Goal: Transaction & Acquisition: Purchase product/service

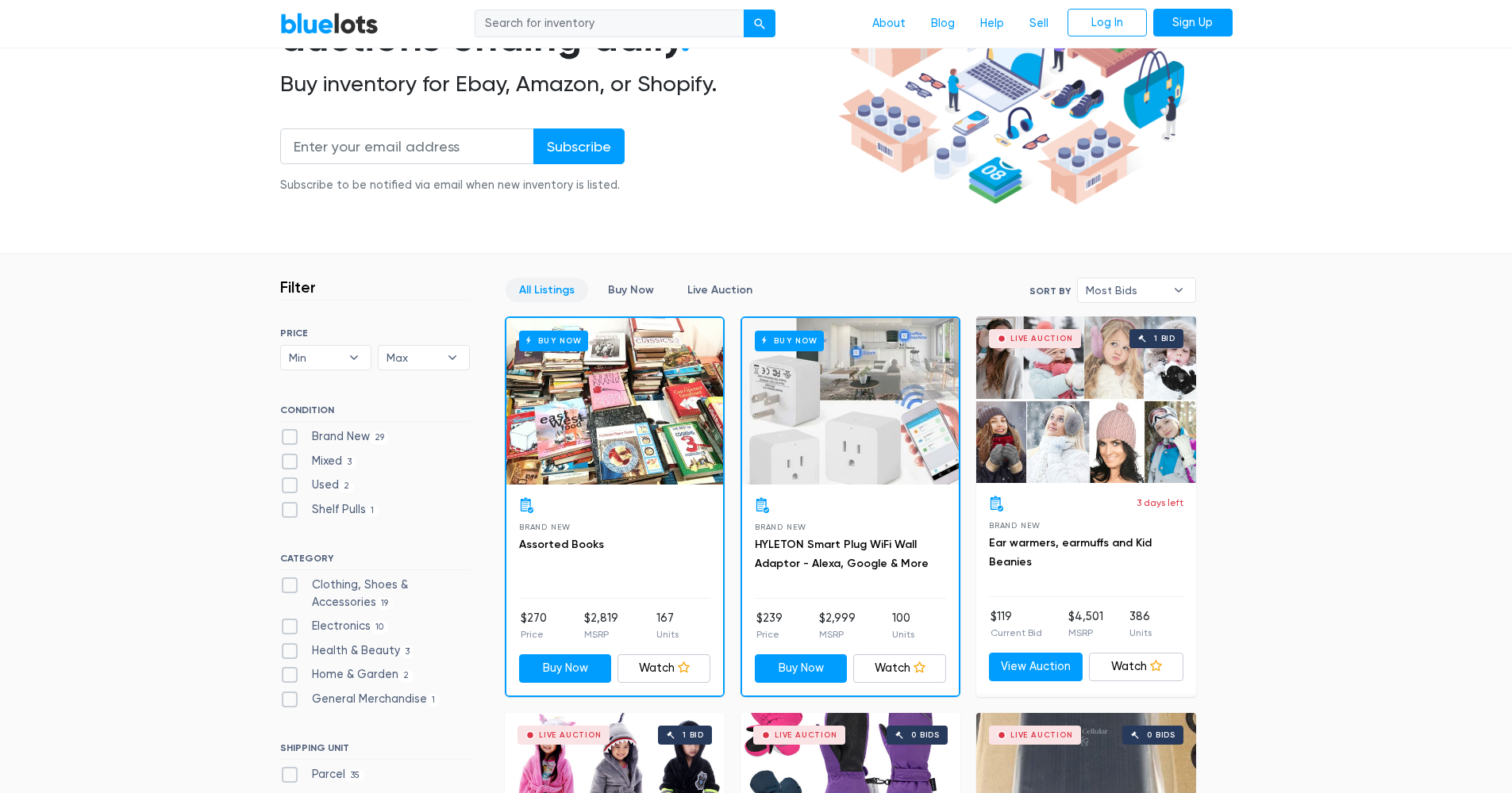
scroll to position [216, 0]
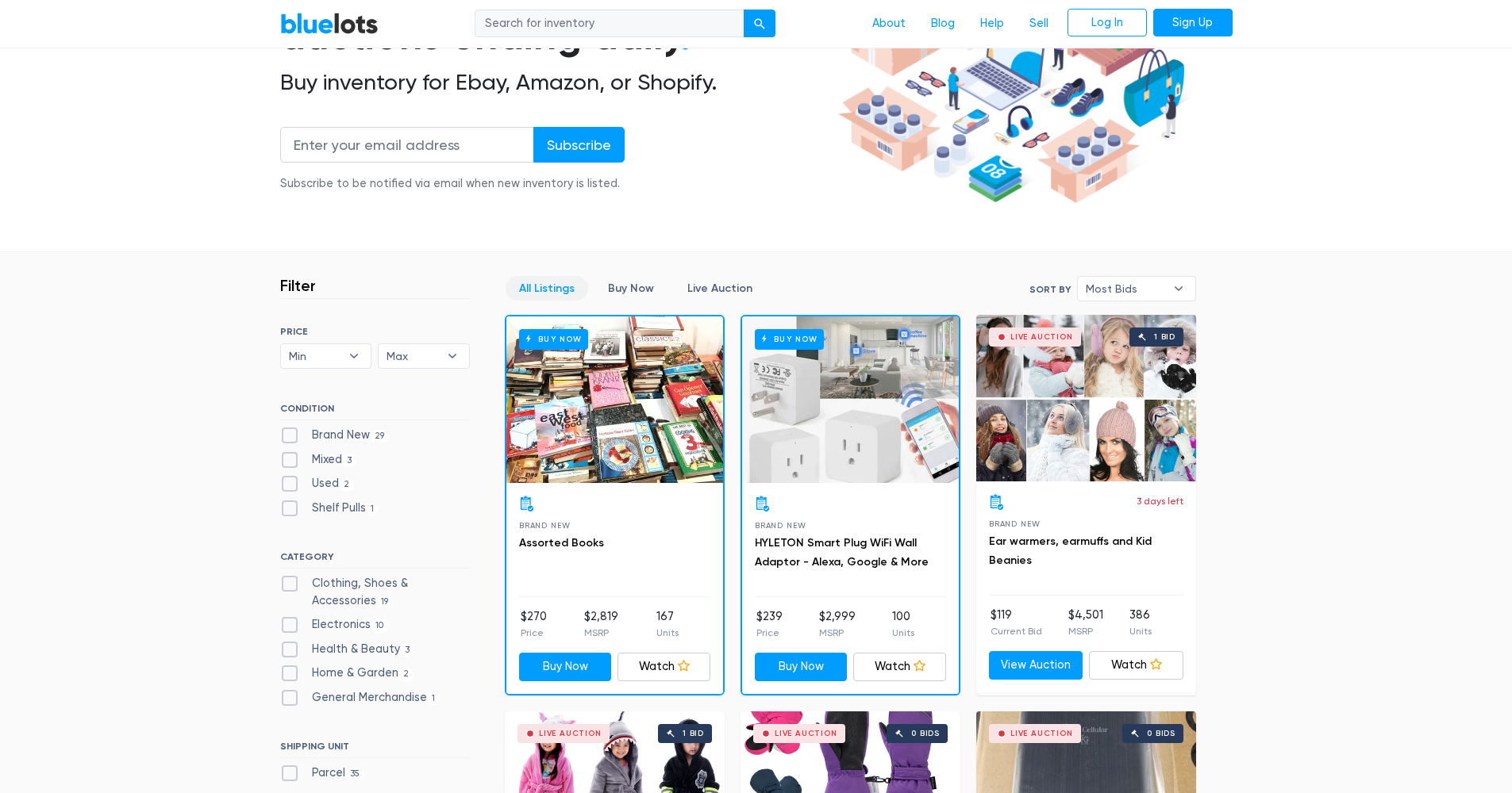
click at [852, 446] on div "Buy Now" at bounding box center [850, 399] width 216 height 167
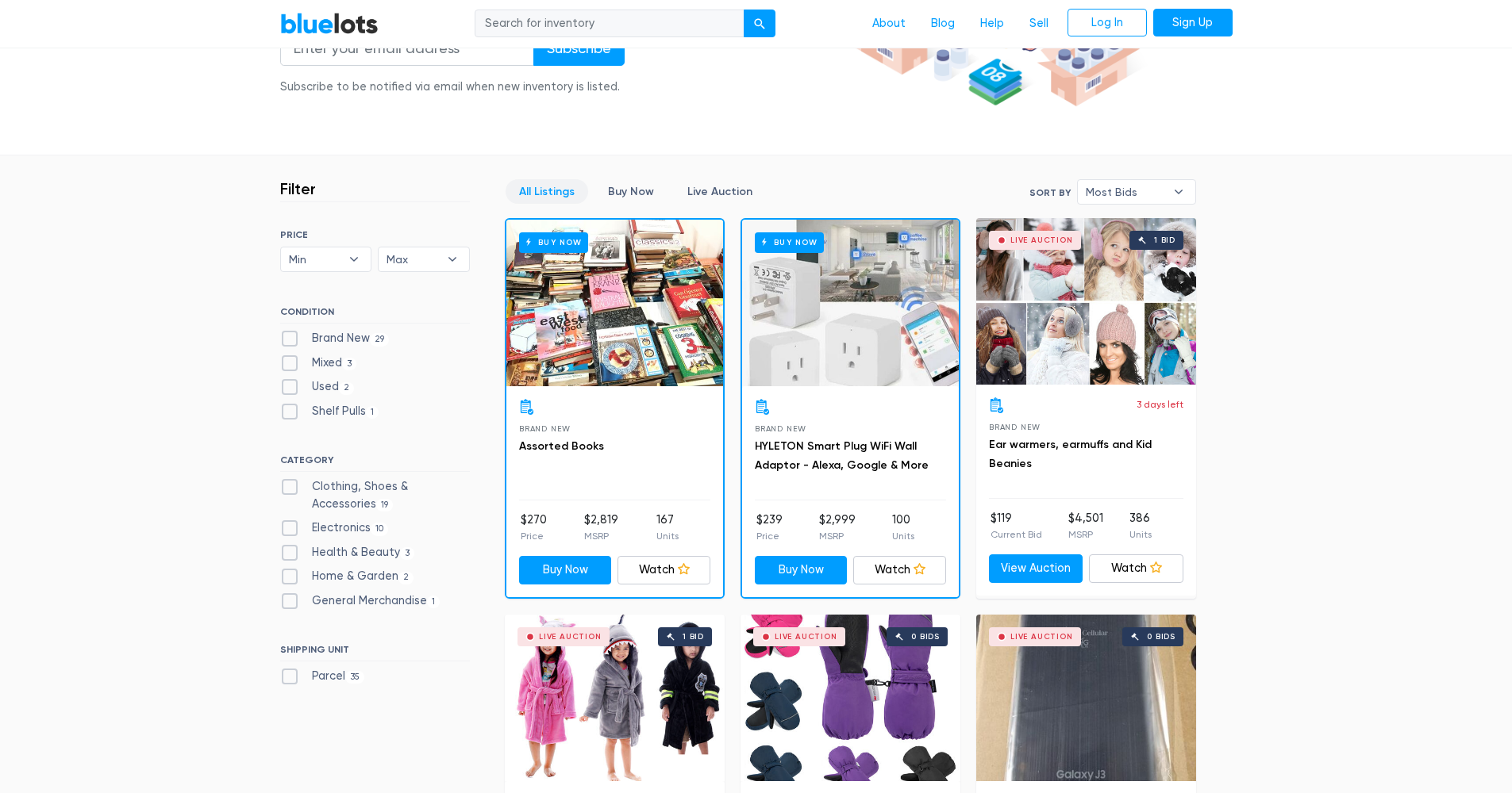
scroll to position [320, 0]
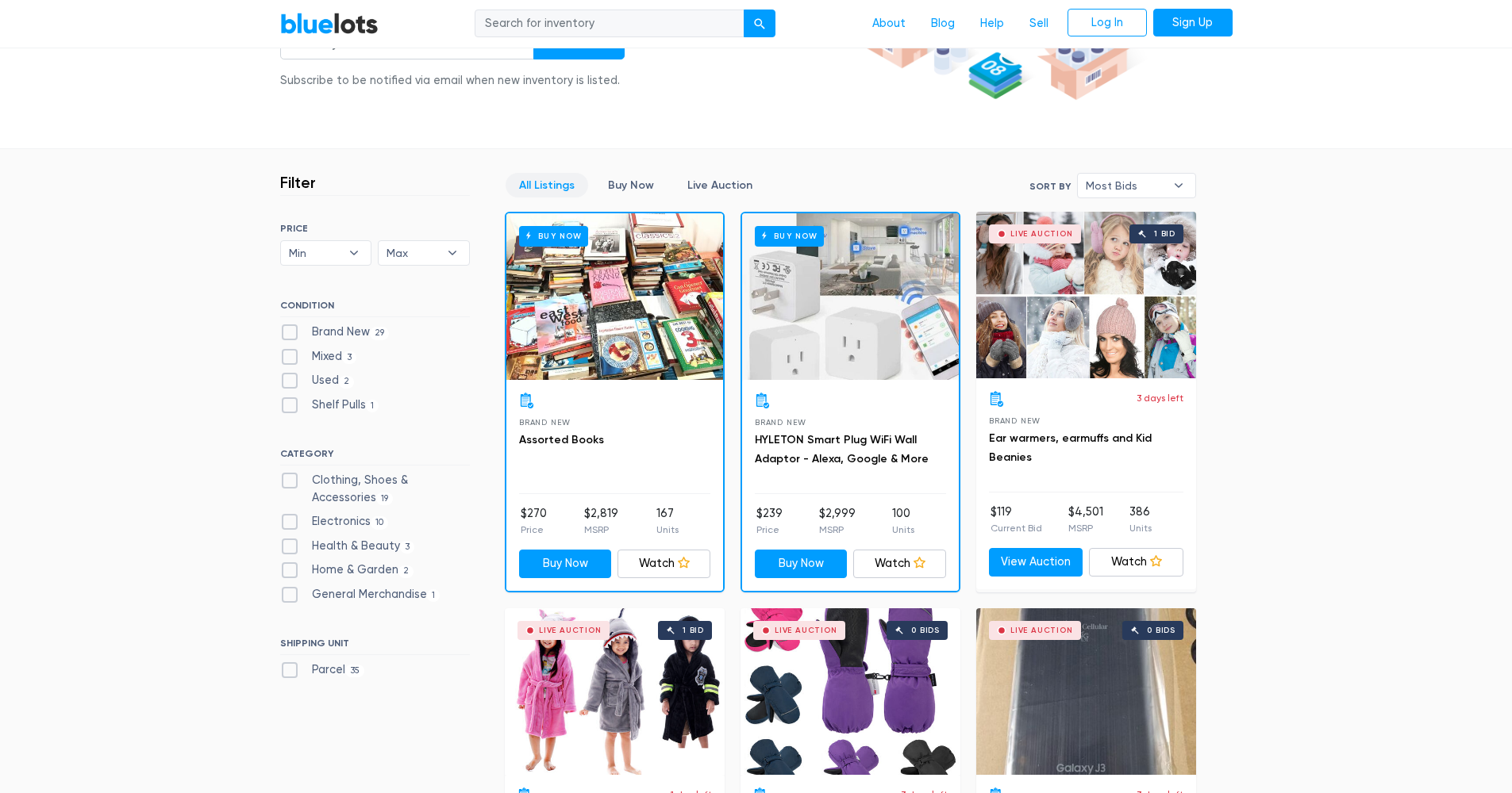
click at [288, 507] on ul "Clothing, Shoes & Accessories 19 Electronics 10 Health & Beauty 3 Home & Garden…" at bounding box center [375, 541] width 189 height 138
click at [290, 513] on label "Electronics 10" at bounding box center [334, 521] width 109 height 17
click at [290, 513] on input "Electronics 10" at bounding box center [285, 517] width 10 height 10
checkbox input "true"
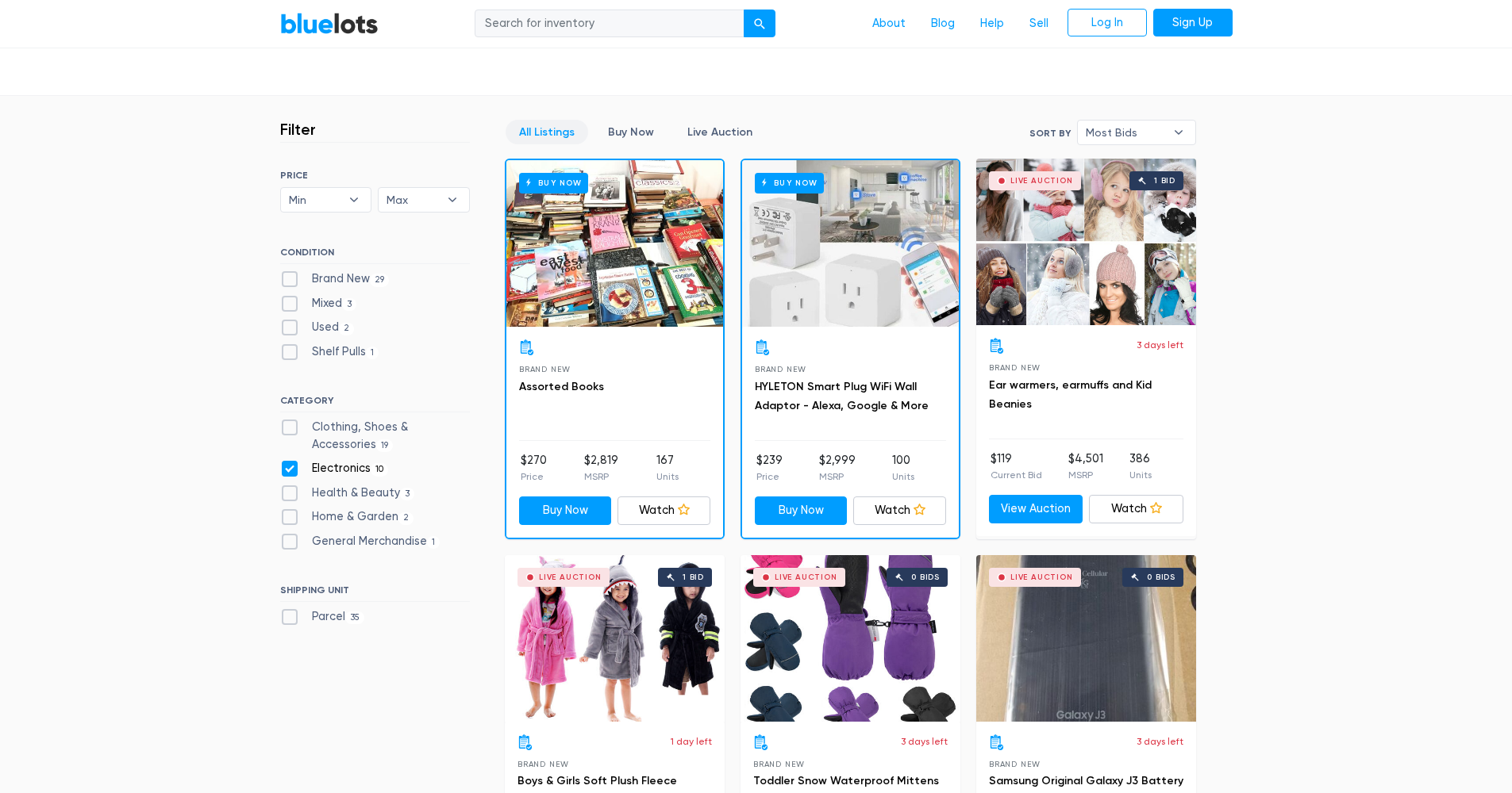
scroll to position [524, 0]
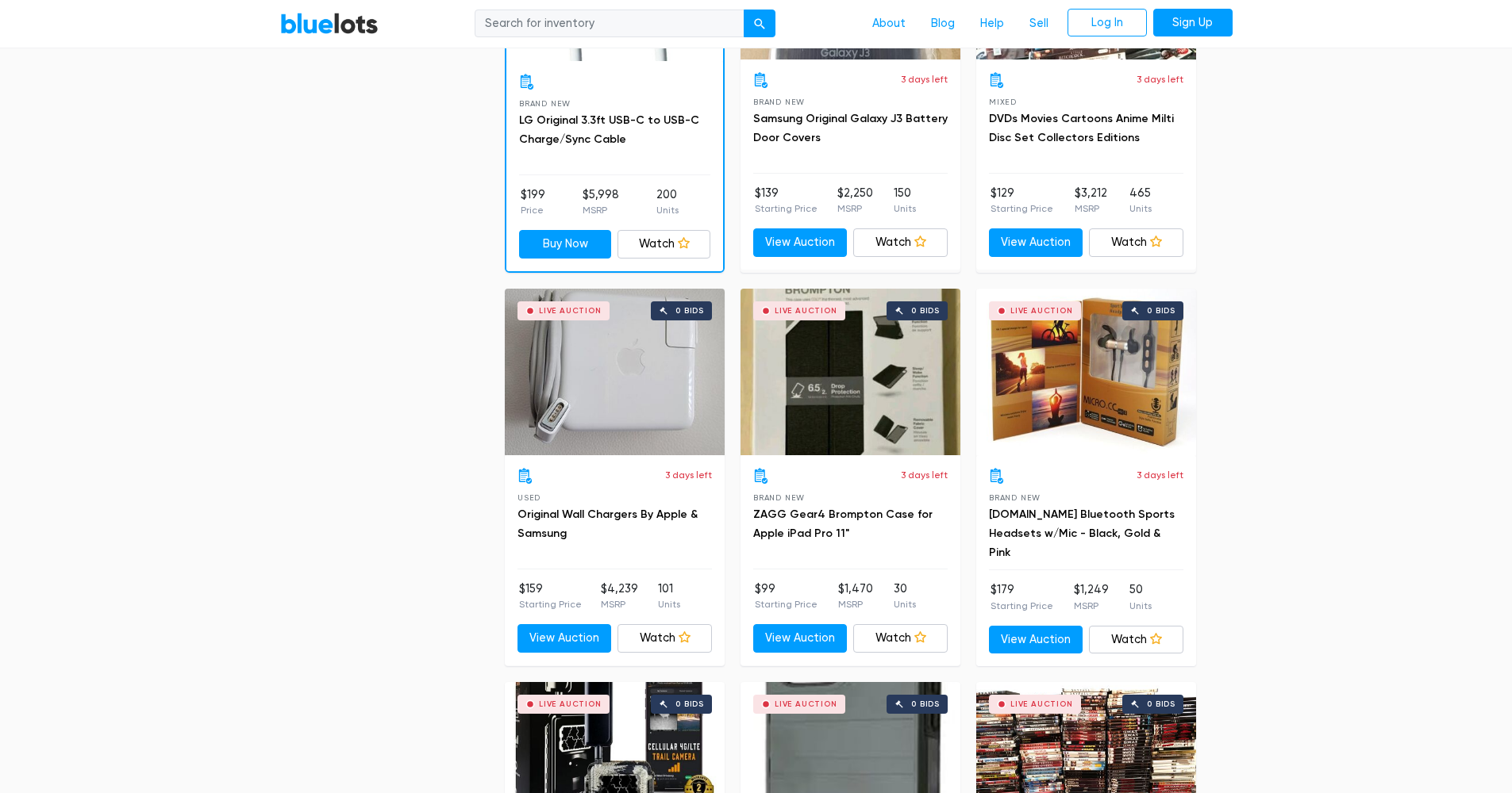
scroll to position [1016, 0]
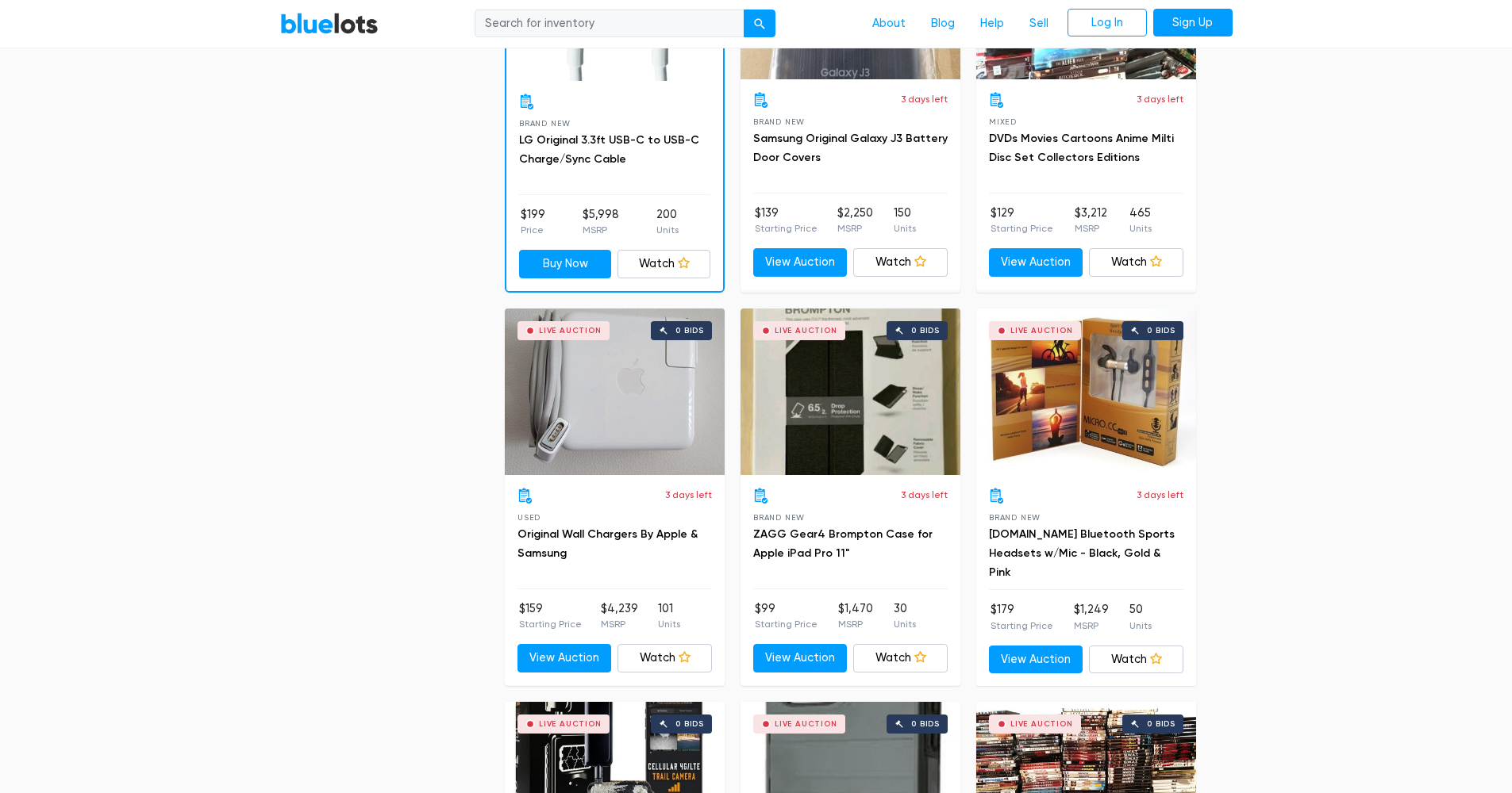
click at [650, 451] on div "Live Auction 0 bids" at bounding box center [615, 391] width 220 height 167
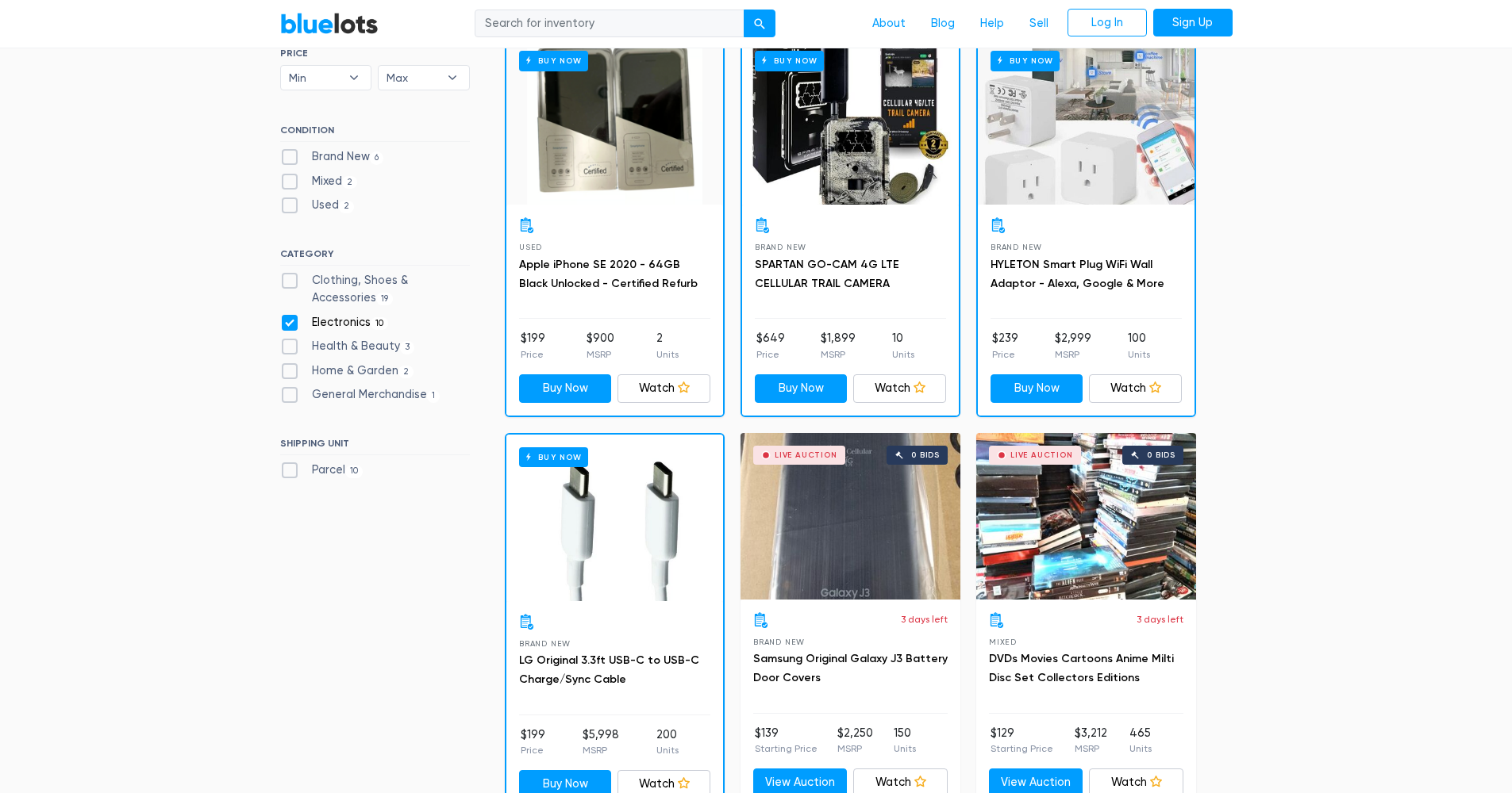
scroll to position [494, 0]
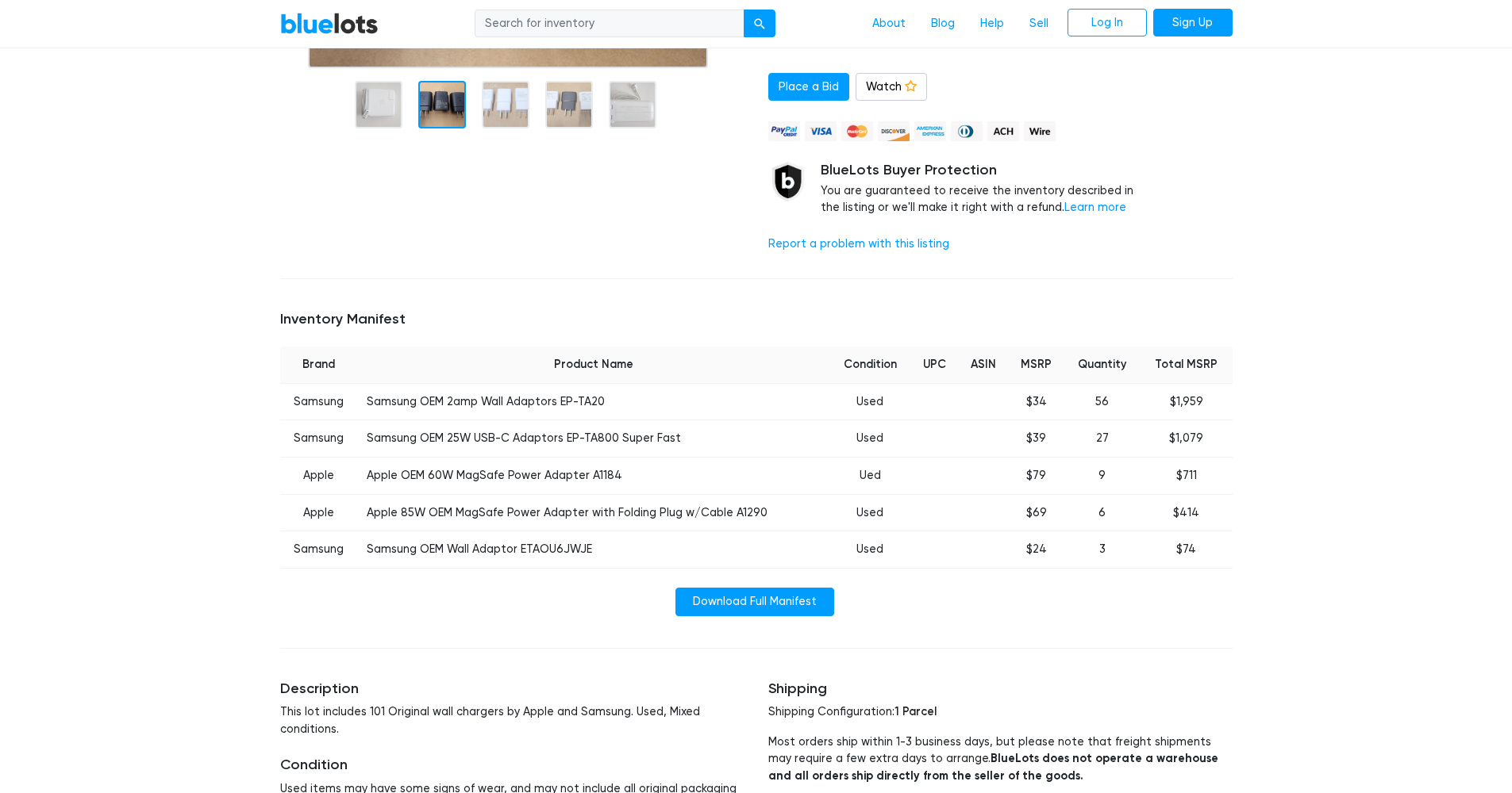
scroll to position [361, 0]
